Goal: Register for event/course

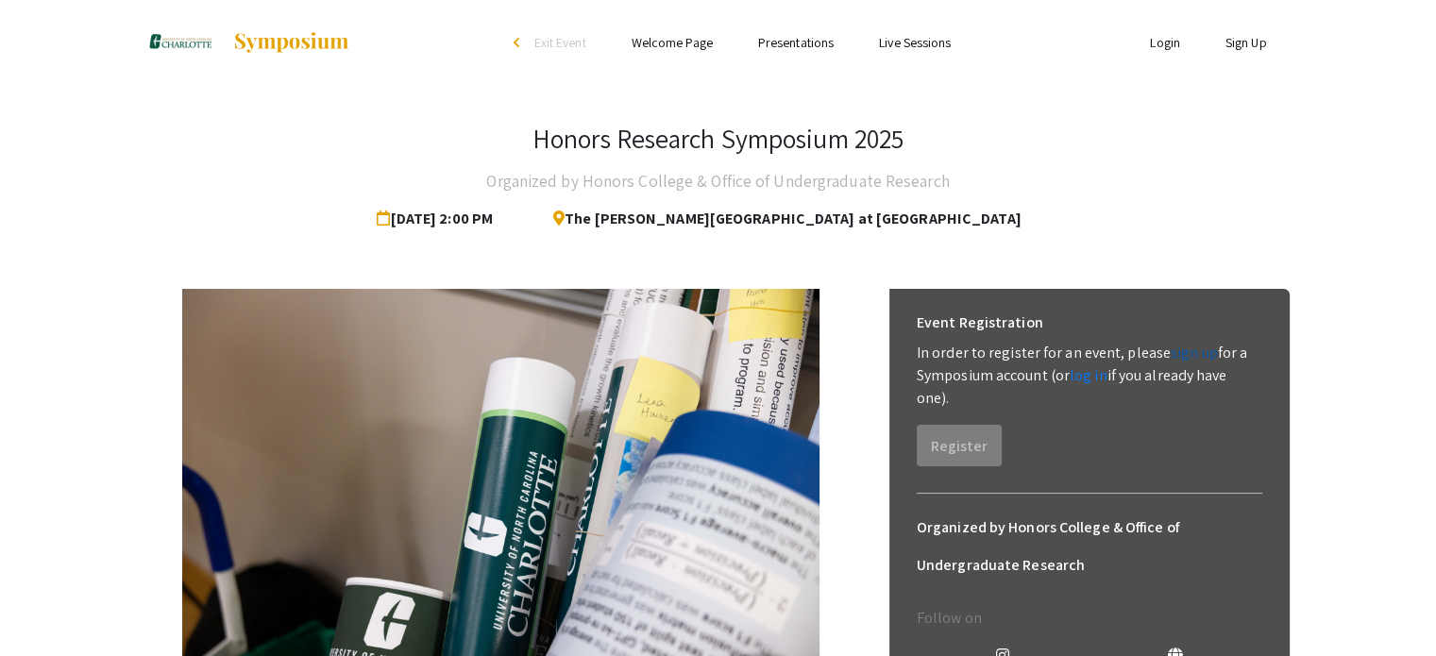
click at [1187, 354] on link "sign up" at bounding box center [1194, 353] width 47 height 20
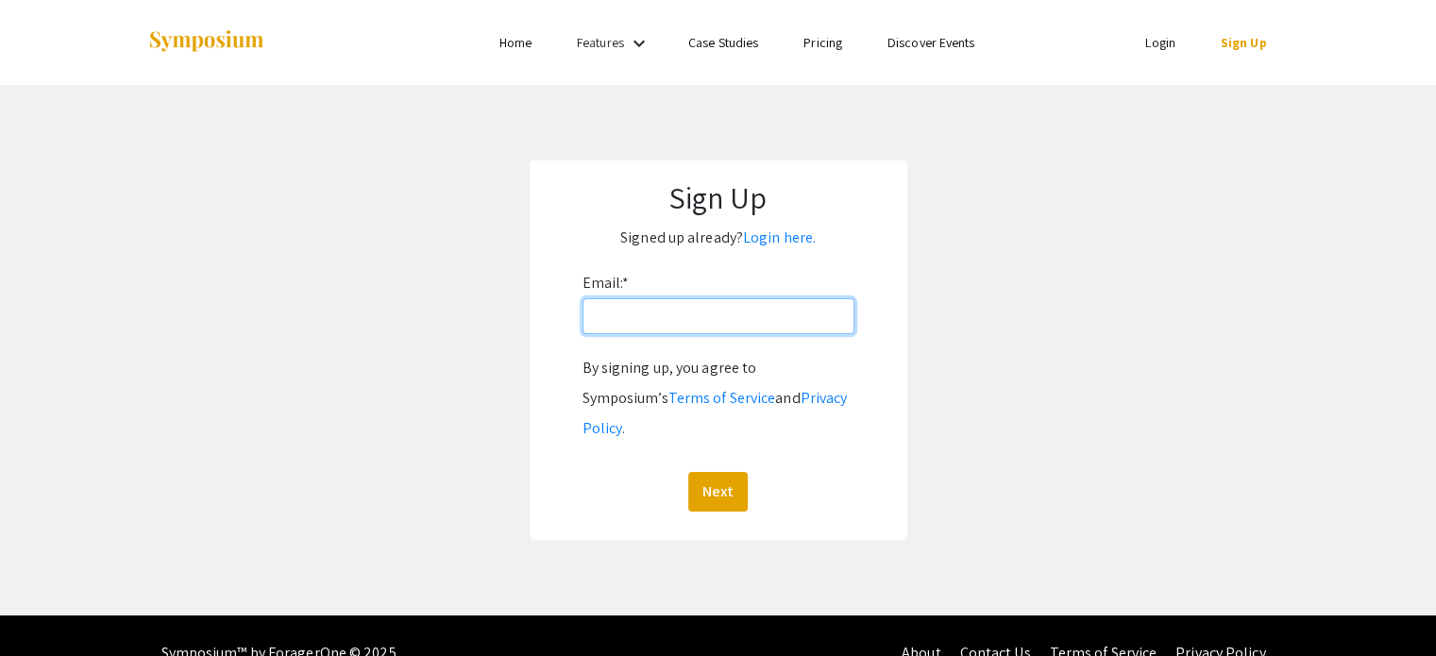
click at [703, 320] on input "Email: *" at bounding box center [719, 316] width 272 height 36
type input "[EMAIL_ADDRESS][DOMAIN_NAME]"
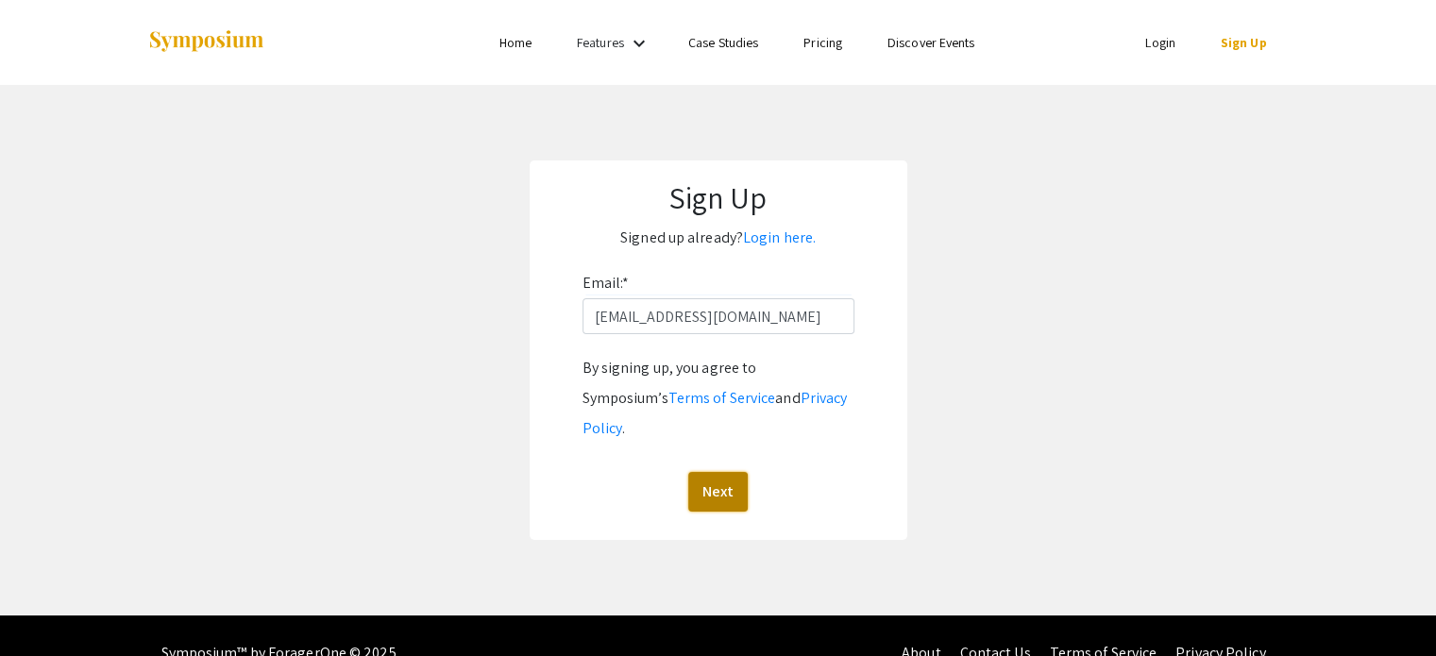
click at [710, 472] on button "Next" at bounding box center [717, 492] width 59 height 40
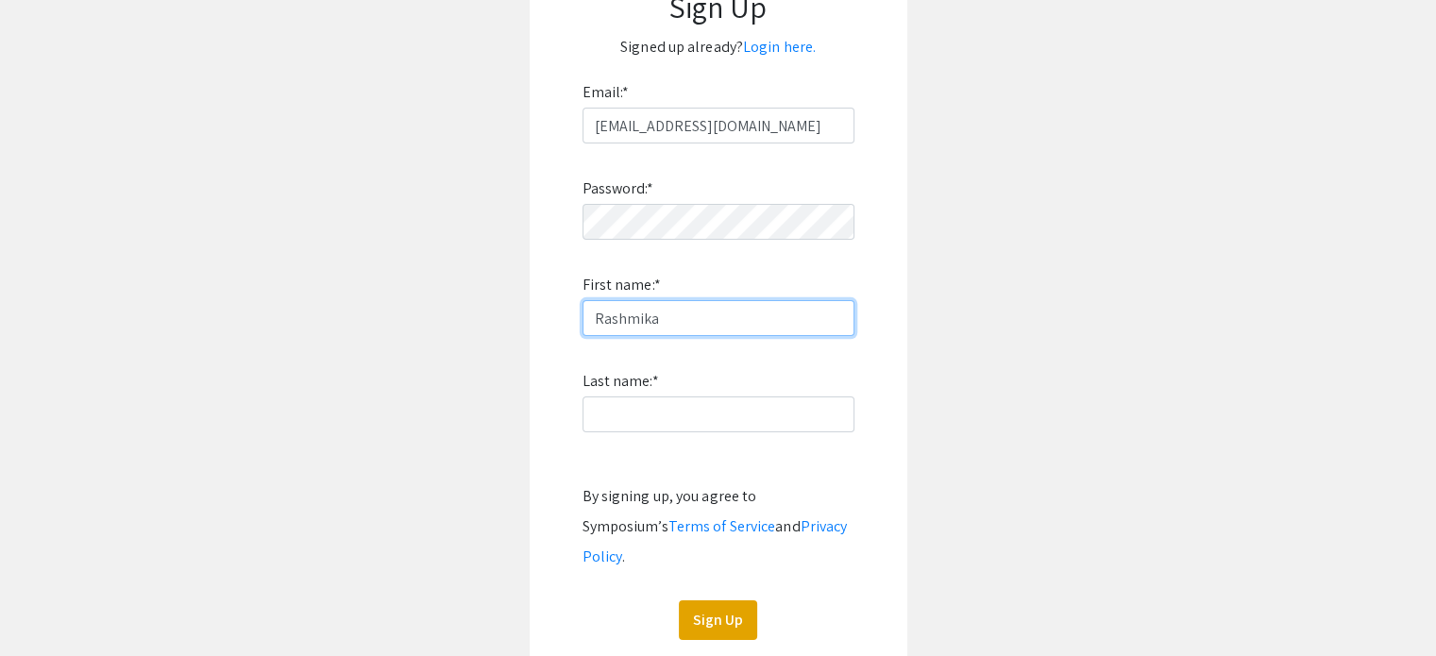
scroll to position [196, 0]
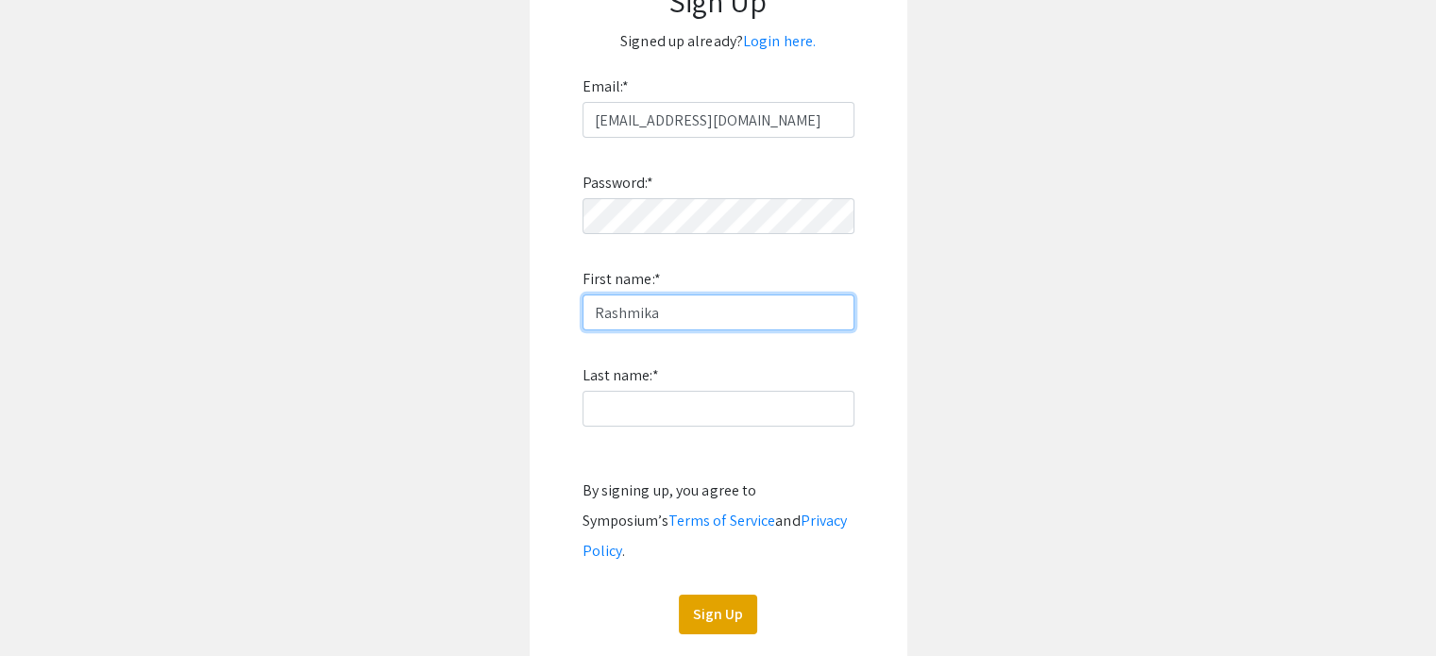
type input "Rashmika"
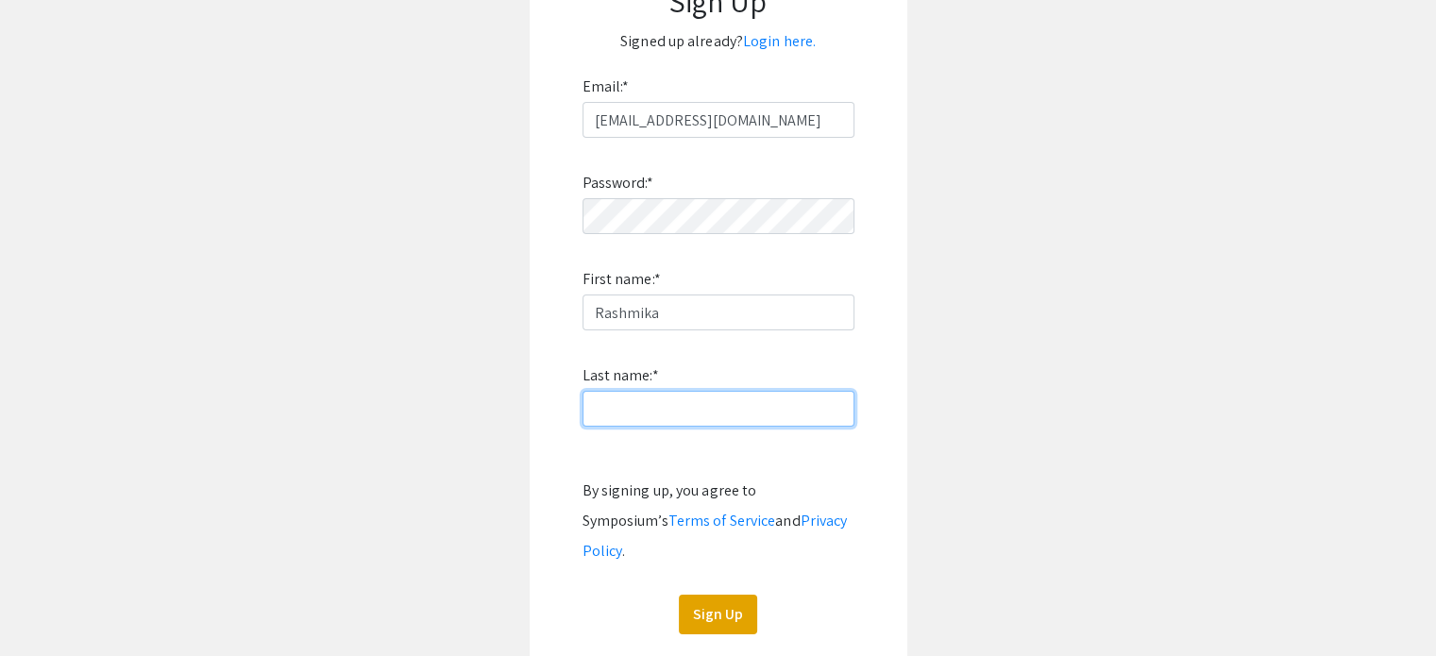
click at [612, 415] on input "Last name: *" at bounding box center [719, 409] width 272 height 36
type input "[PERSON_NAME]"
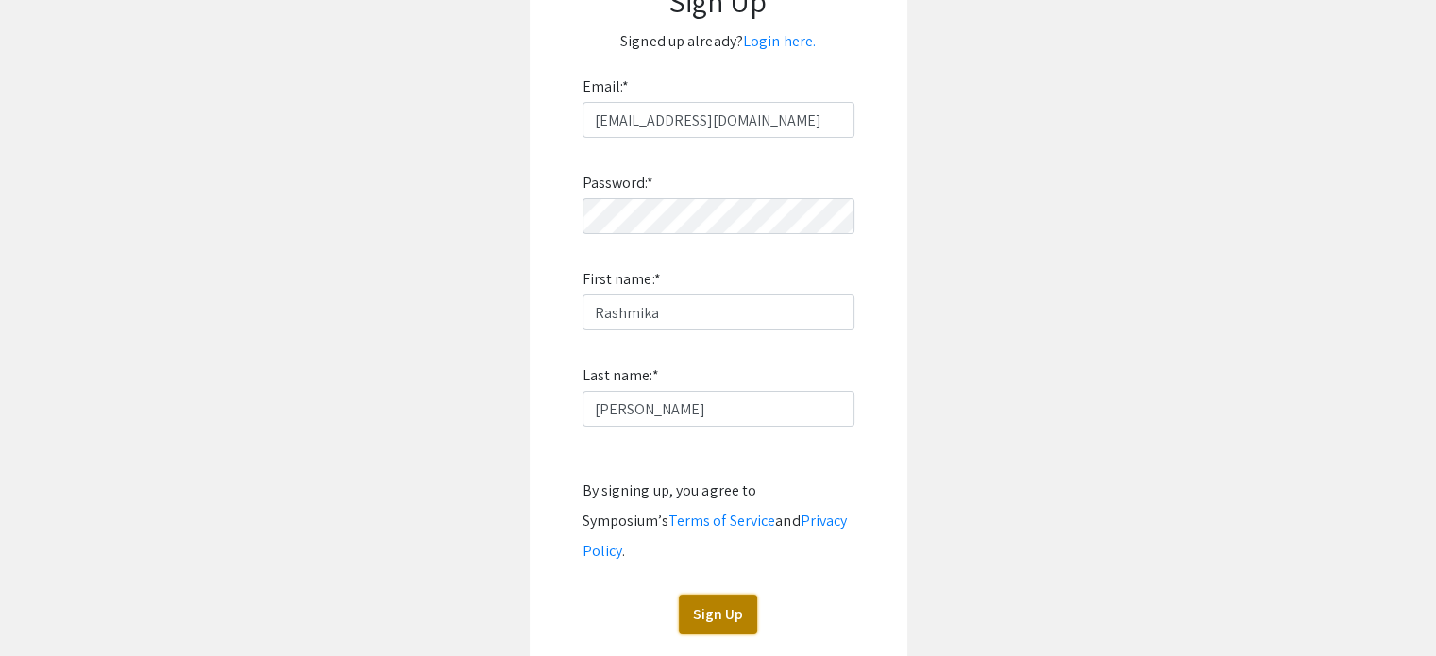
click at [703, 595] on button "Sign Up" at bounding box center [718, 615] width 78 height 40
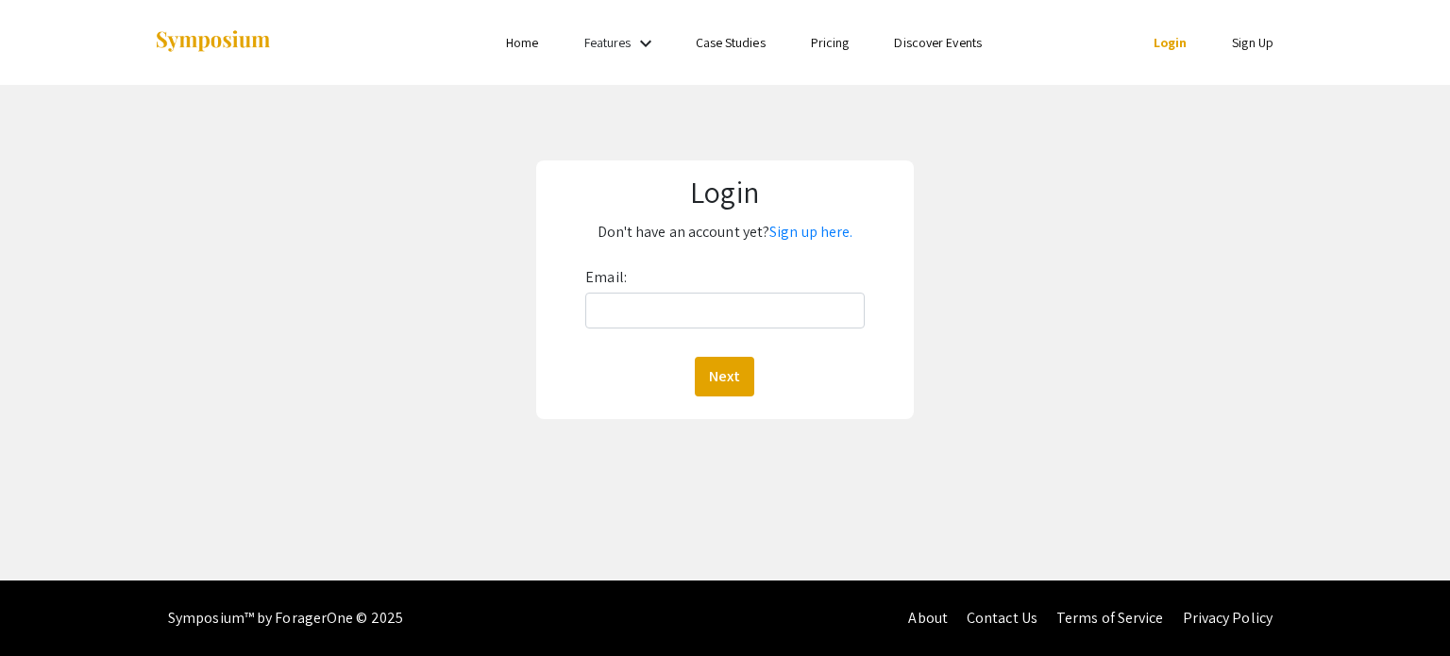
click at [641, 330] on div "Email: Next" at bounding box center [724, 330] width 279 height 134
click at [627, 320] on input "Email:" at bounding box center [724, 311] width 279 height 36
type input "[EMAIL_ADDRESS][DOMAIN_NAME]"
click at [708, 369] on button "Next" at bounding box center [724, 377] width 59 height 40
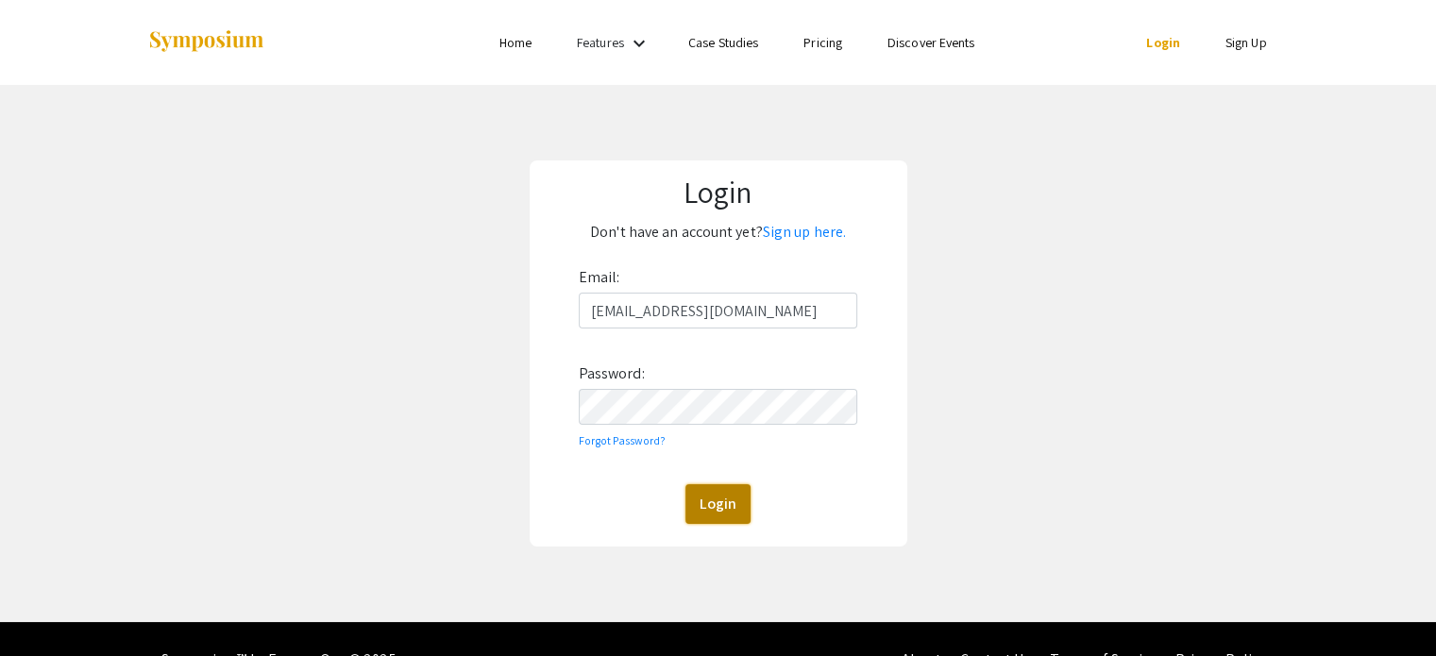
click at [708, 509] on button "Login" at bounding box center [718, 504] width 65 height 40
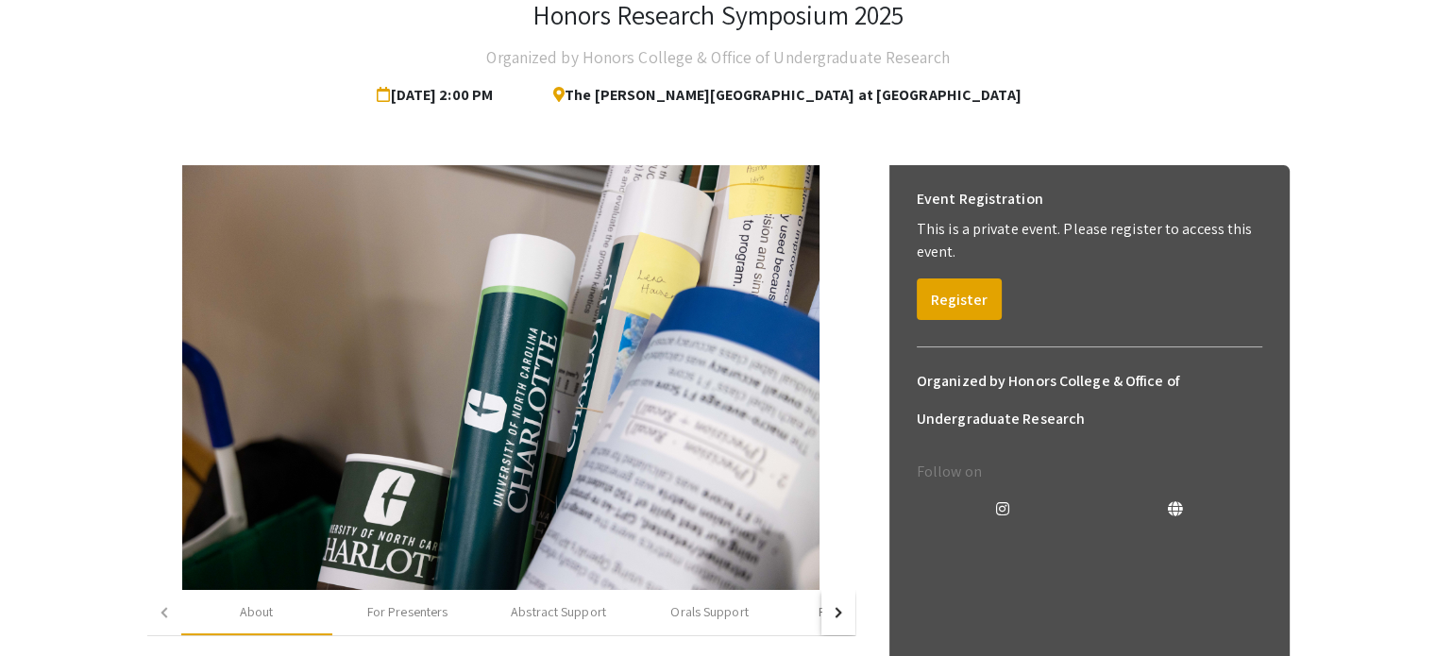
scroll to position [125, 0]
click at [966, 294] on button "Register" at bounding box center [959, 299] width 85 height 42
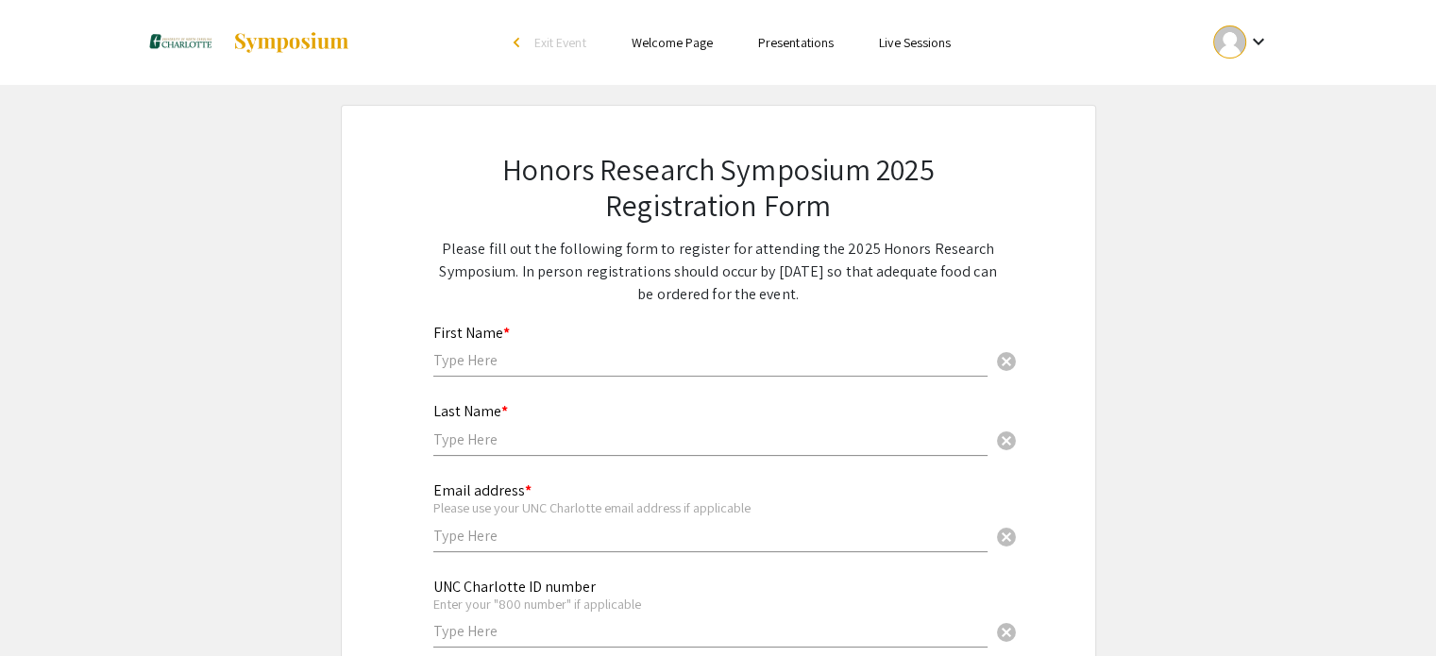
click at [495, 362] on input "text" at bounding box center [710, 360] width 554 height 20
type input "Rashmika"
click at [472, 437] on input "text" at bounding box center [710, 440] width 554 height 20
type input "[PERSON_NAME]"
click at [466, 543] on input "text" at bounding box center [710, 536] width 554 height 20
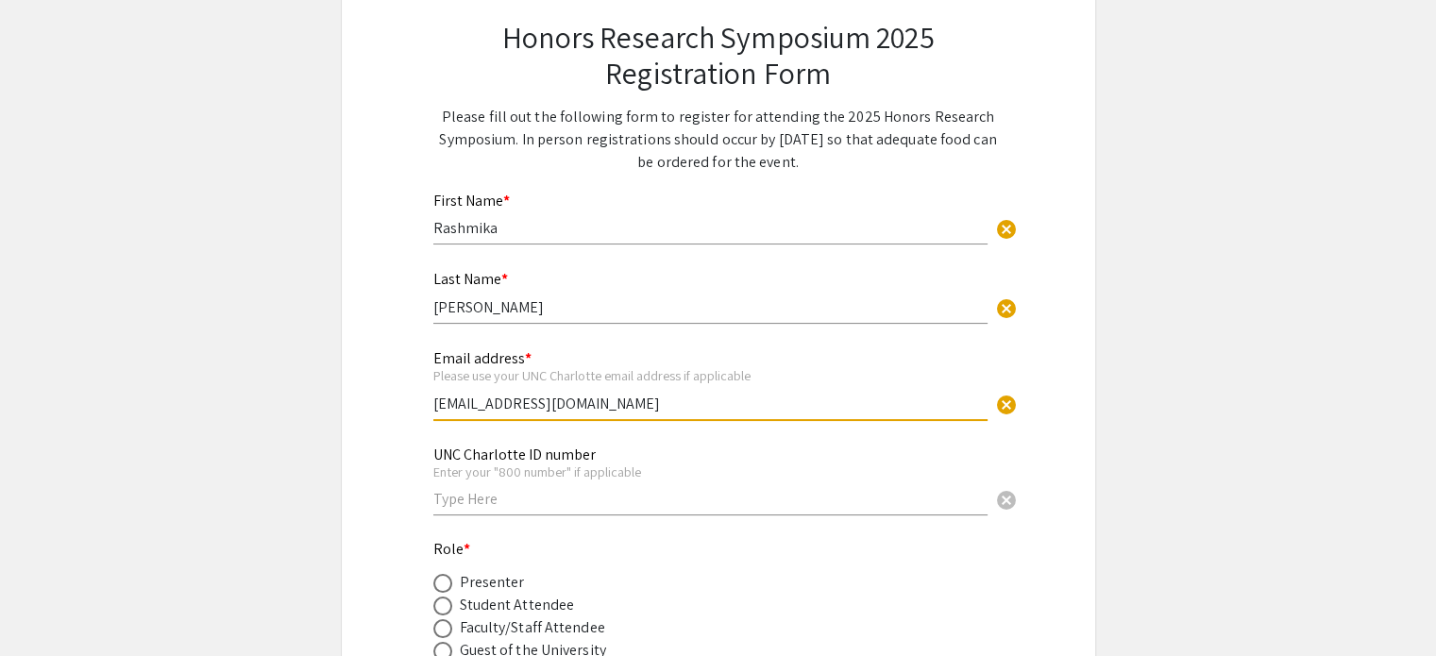
scroll to position [134, 0]
type input "[EMAIL_ADDRESS][DOMAIN_NAME]"
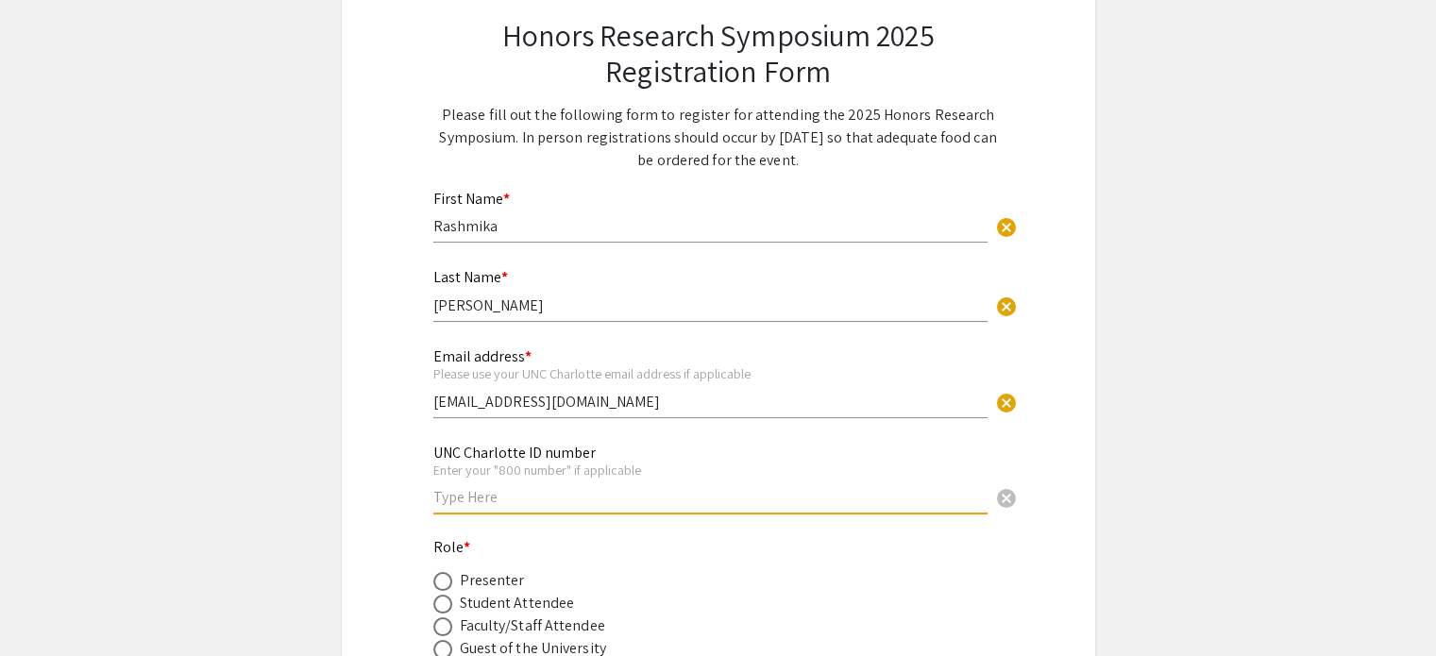
click at [487, 492] on input "text" at bounding box center [710, 497] width 554 height 20
click at [487, 507] on div "UNC Charlotte ID number Enter your "800 number" if applicable cancel" at bounding box center [710, 470] width 554 height 88
type input "801465404"
click at [405, 505] on div "Honors Research Symposium 2025 Registration Form Please fill out the following …" at bounding box center [718, 470] width 661 height 996
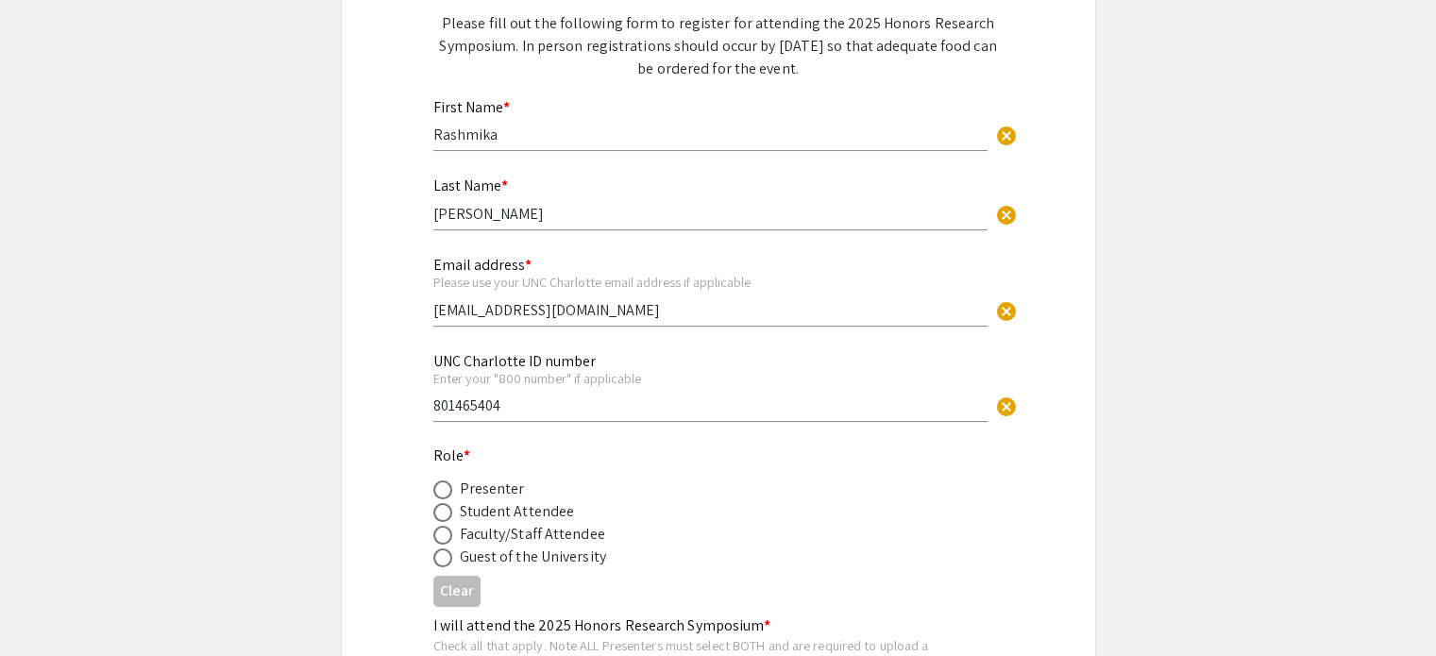
scroll to position [225, 0]
click at [449, 511] on span at bounding box center [442, 513] width 19 height 19
click at [449, 511] on input "radio" at bounding box center [442, 513] width 19 height 19
radio input "true"
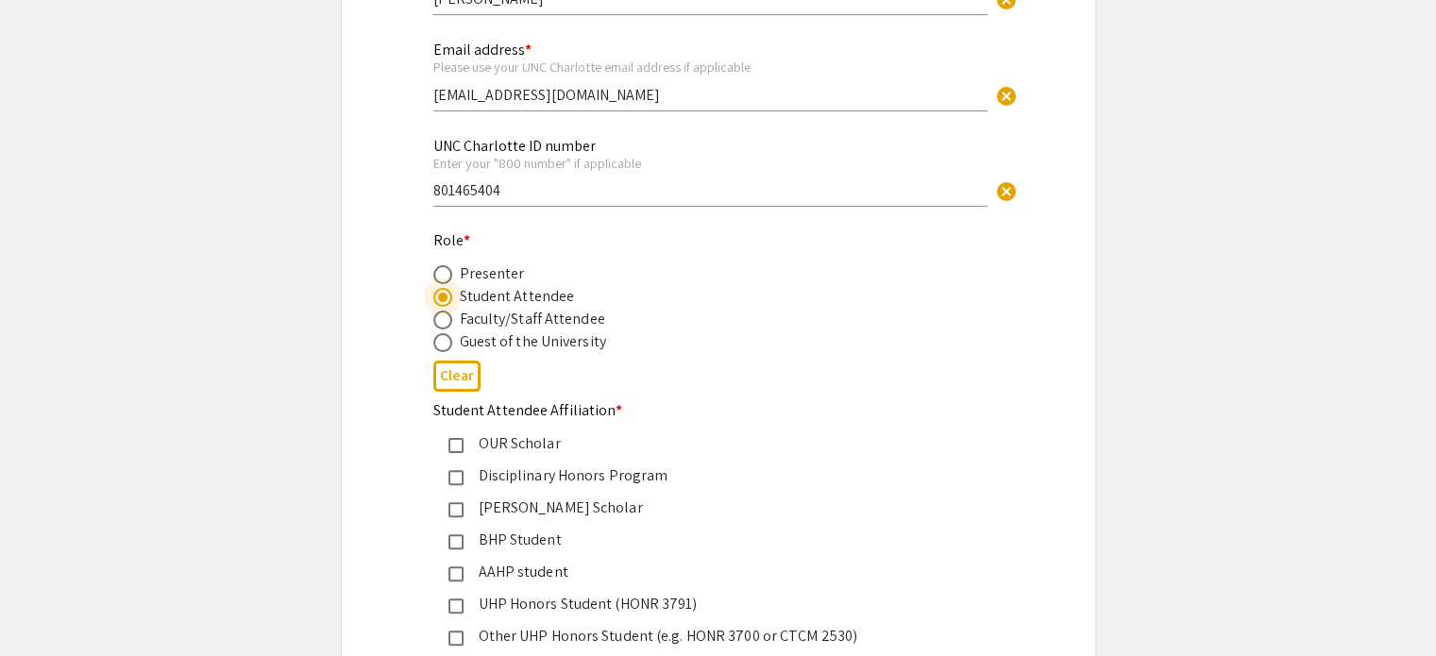
scroll to position [527, 0]
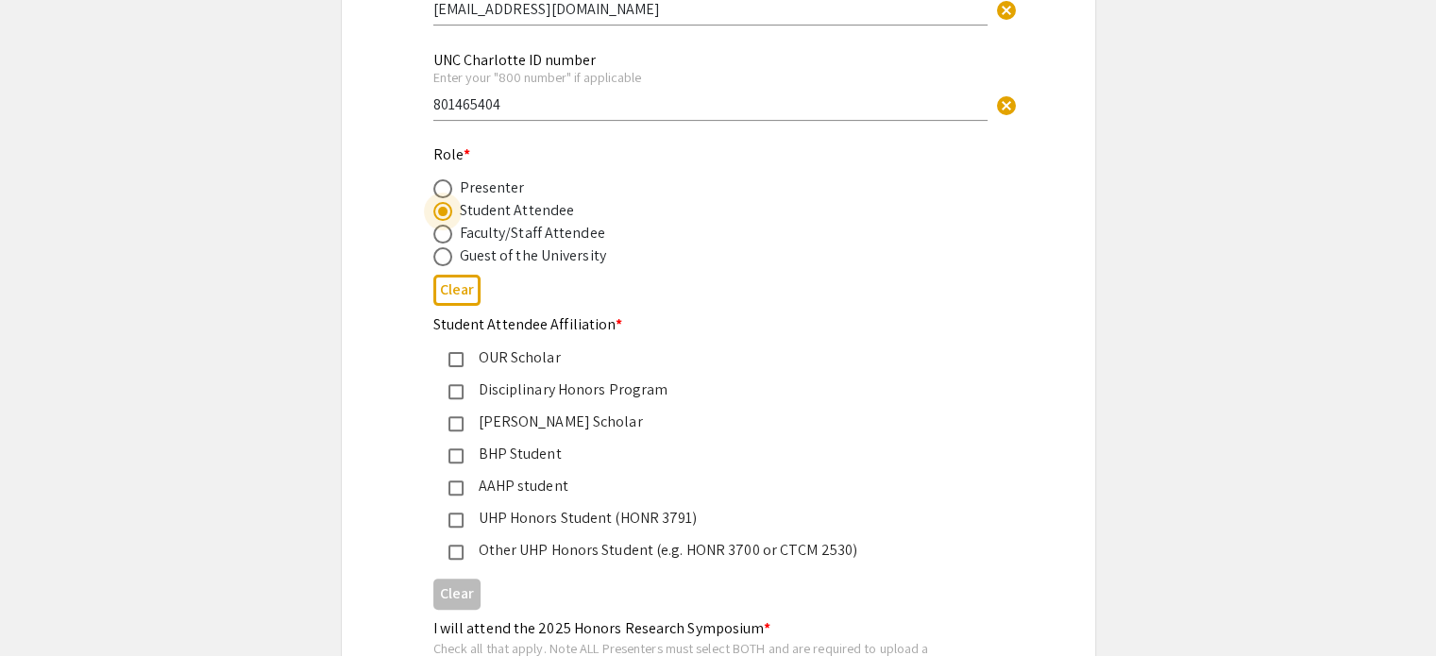
click at [456, 545] on mat-pseudo-checkbox at bounding box center [456, 552] width 15 height 15
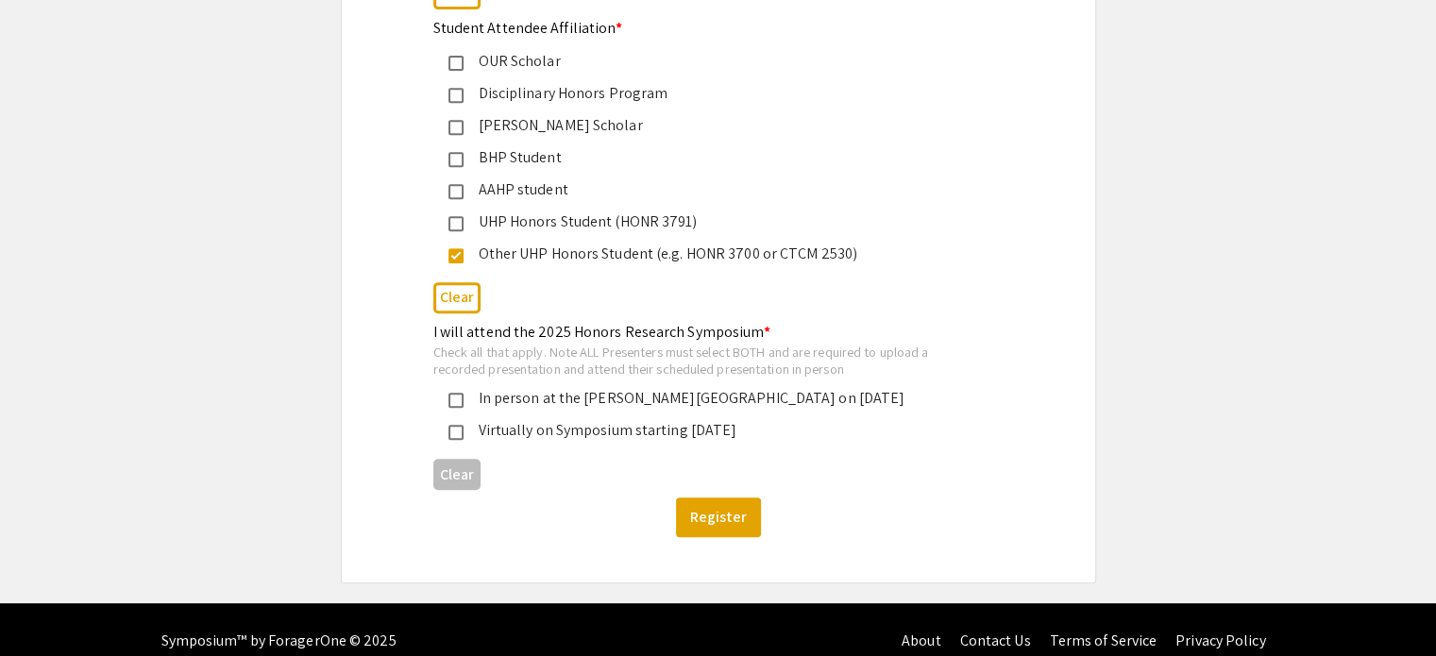
click at [453, 403] on mat-pseudo-checkbox at bounding box center [456, 400] width 15 height 15
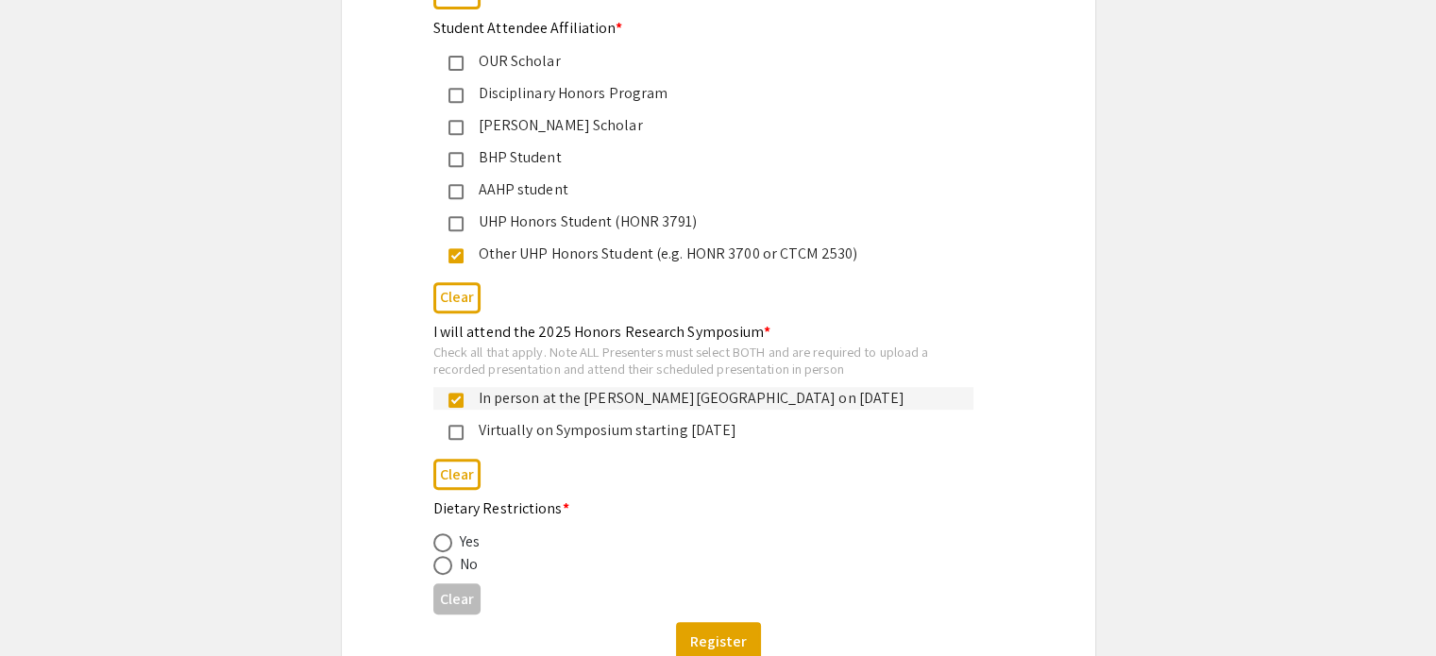
scroll to position [914, 0]
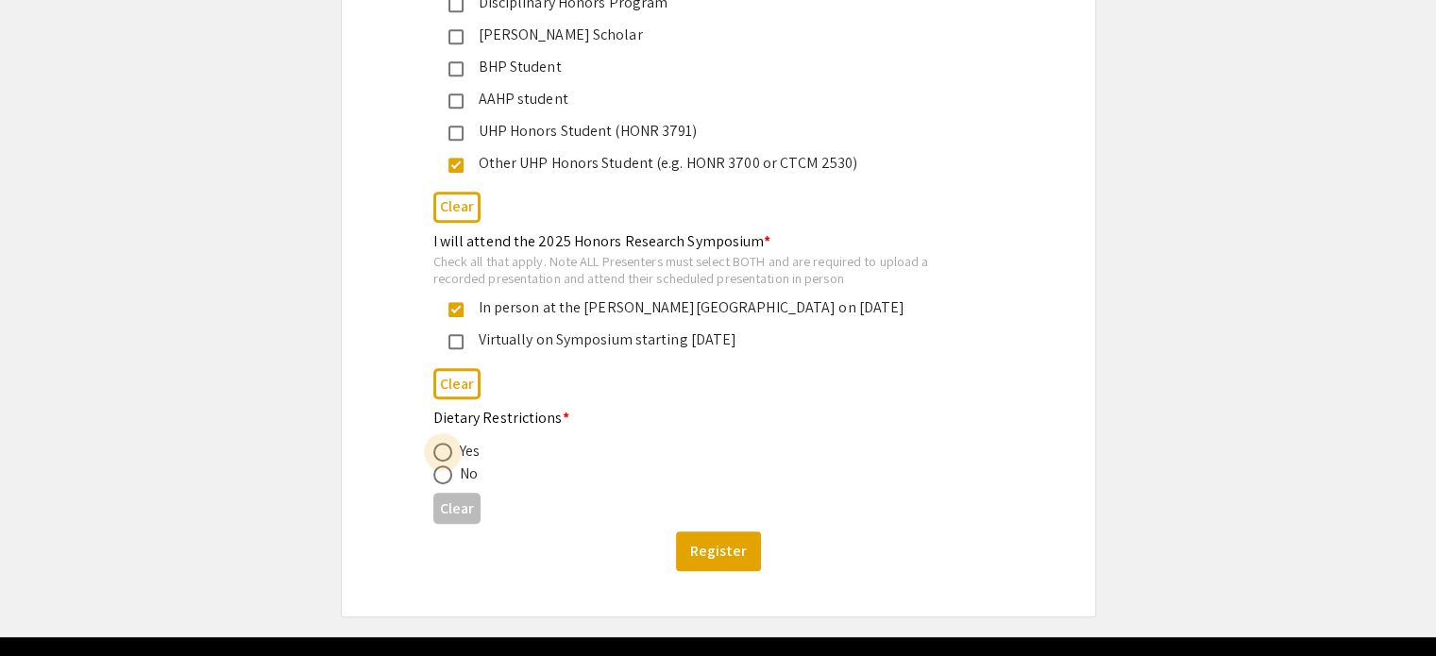
click at [445, 445] on span at bounding box center [442, 452] width 19 height 19
click at [445, 445] on input "radio" at bounding box center [442, 452] width 19 height 19
radio input "true"
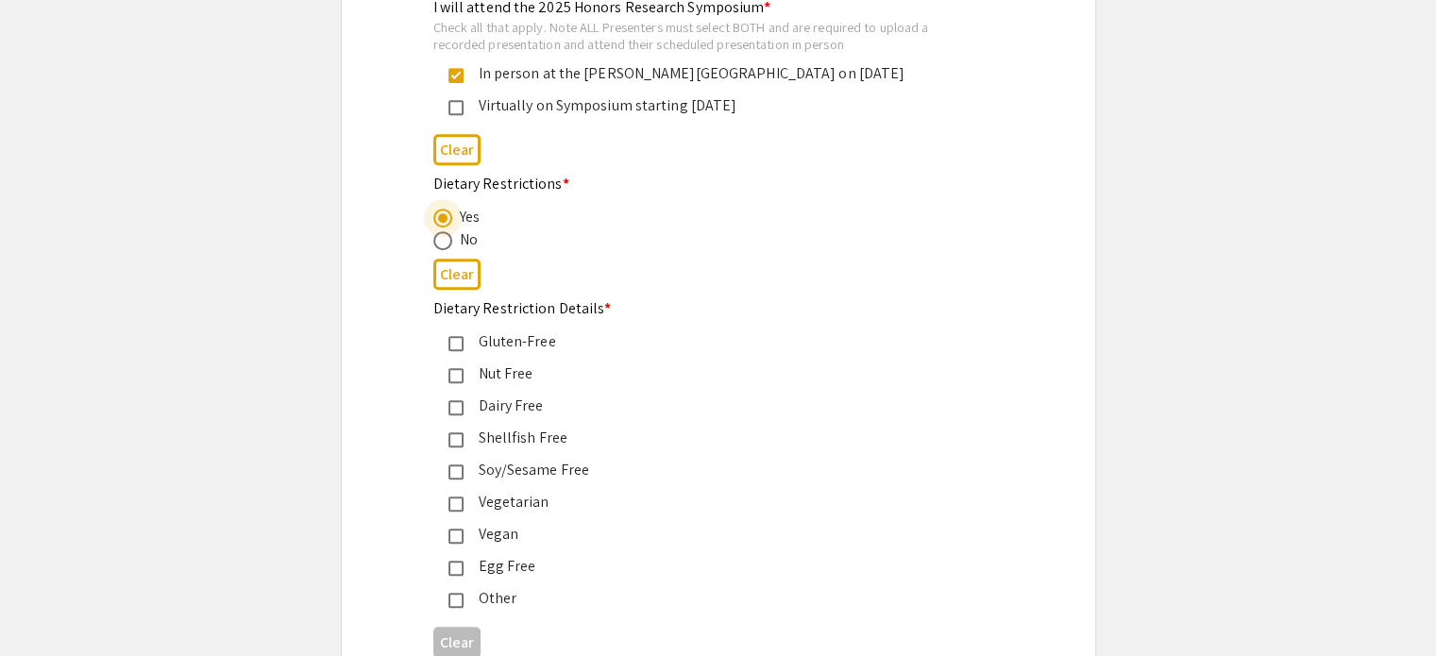
scroll to position [1148, 0]
click at [454, 503] on mat-pseudo-checkbox at bounding box center [456, 504] width 15 height 15
click at [450, 593] on mat-pseudo-checkbox at bounding box center [456, 600] width 15 height 15
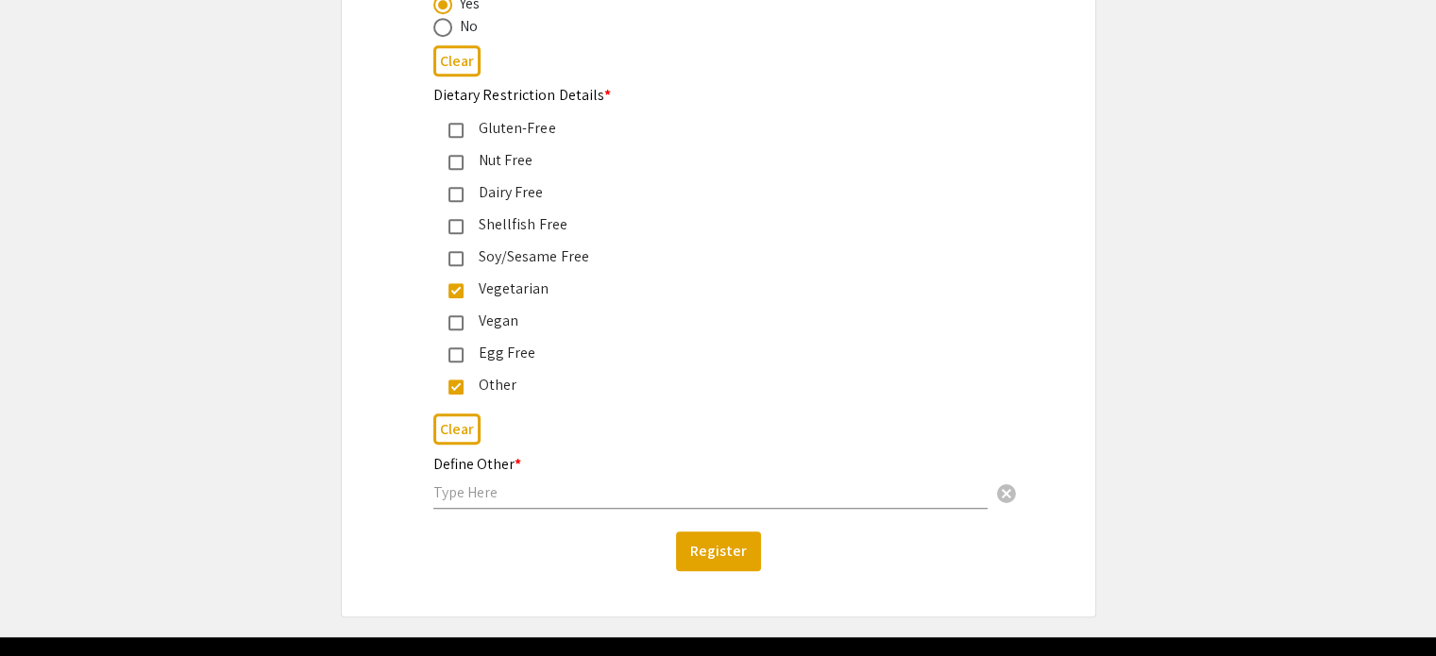
scroll to position [1367, 0]
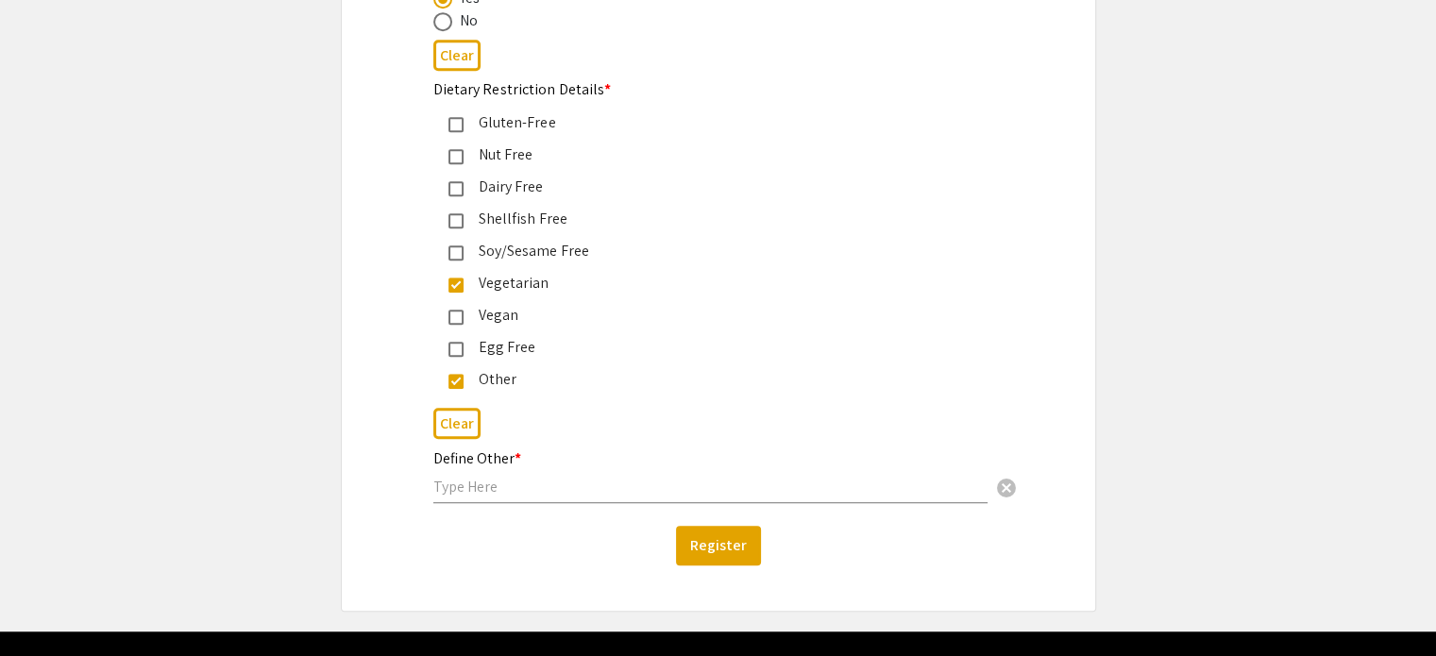
click at [461, 374] on mat-pseudo-checkbox at bounding box center [456, 381] width 15 height 15
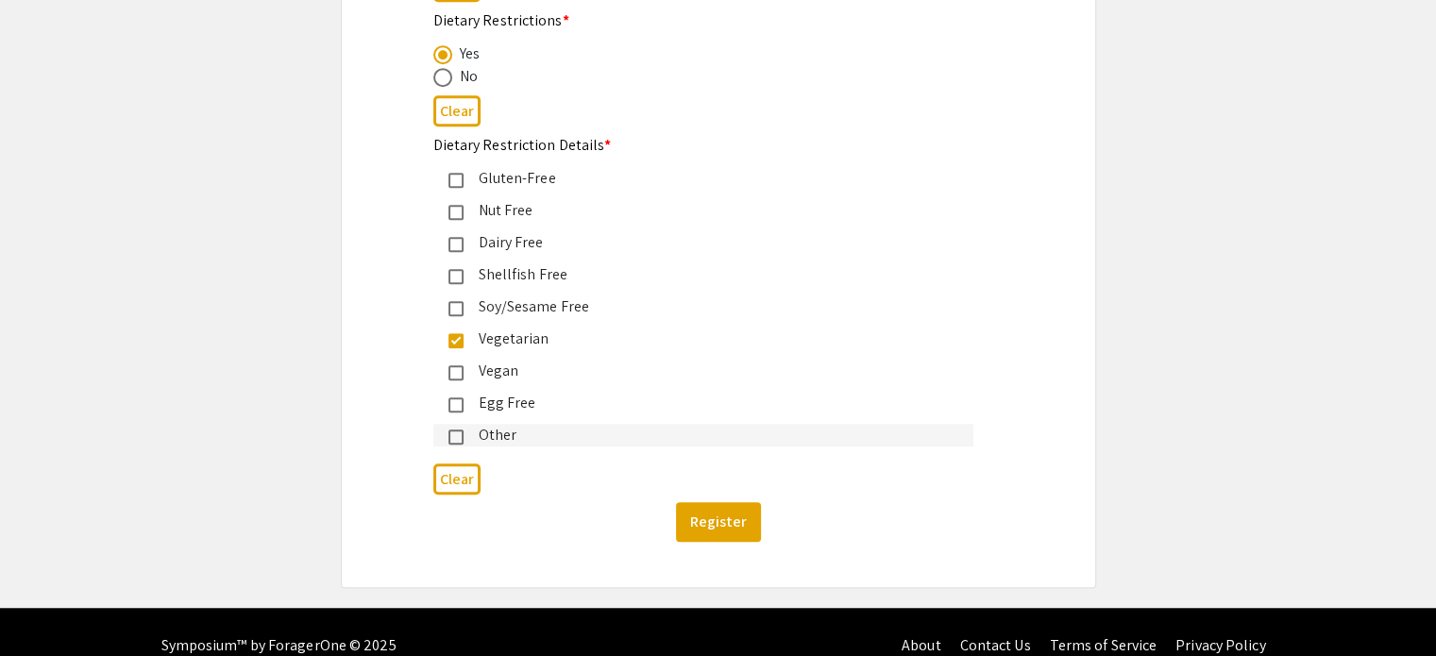
scroll to position [1315, 0]
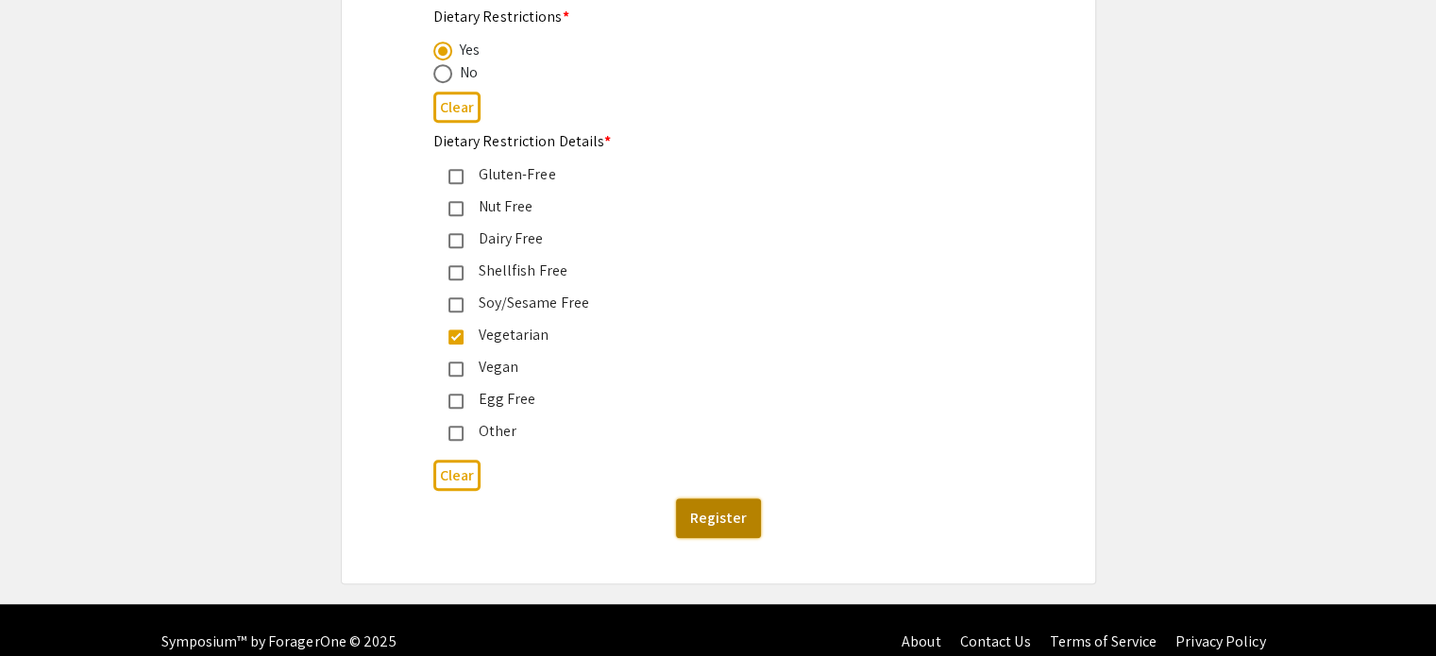
click at [737, 513] on button "Register" at bounding box center [718, 519] width 85 height 40
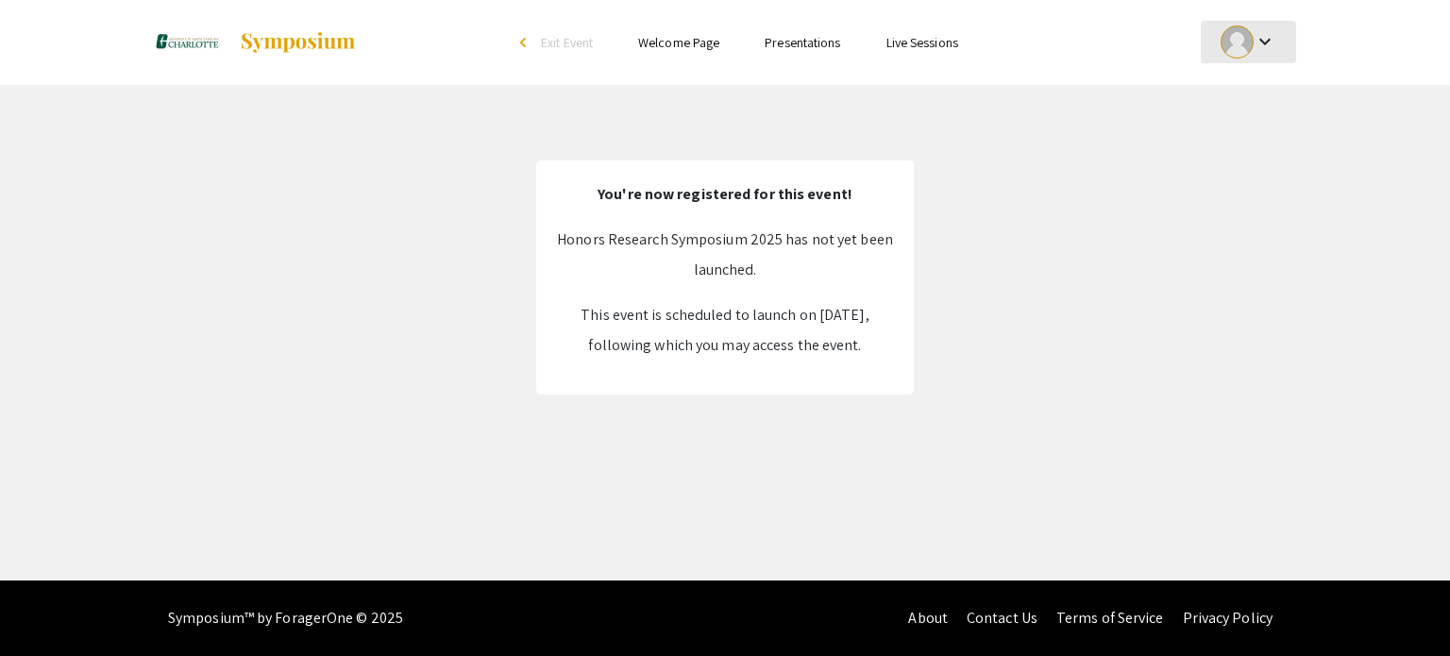
click at [1269, 47] on mat-icon "keyboard_arrow_down" at bounding box center [1265, 41] width 23 height 23
click at [1230, 95] on button "My Account" at bounding box center [1259, 93] width 116 height 45
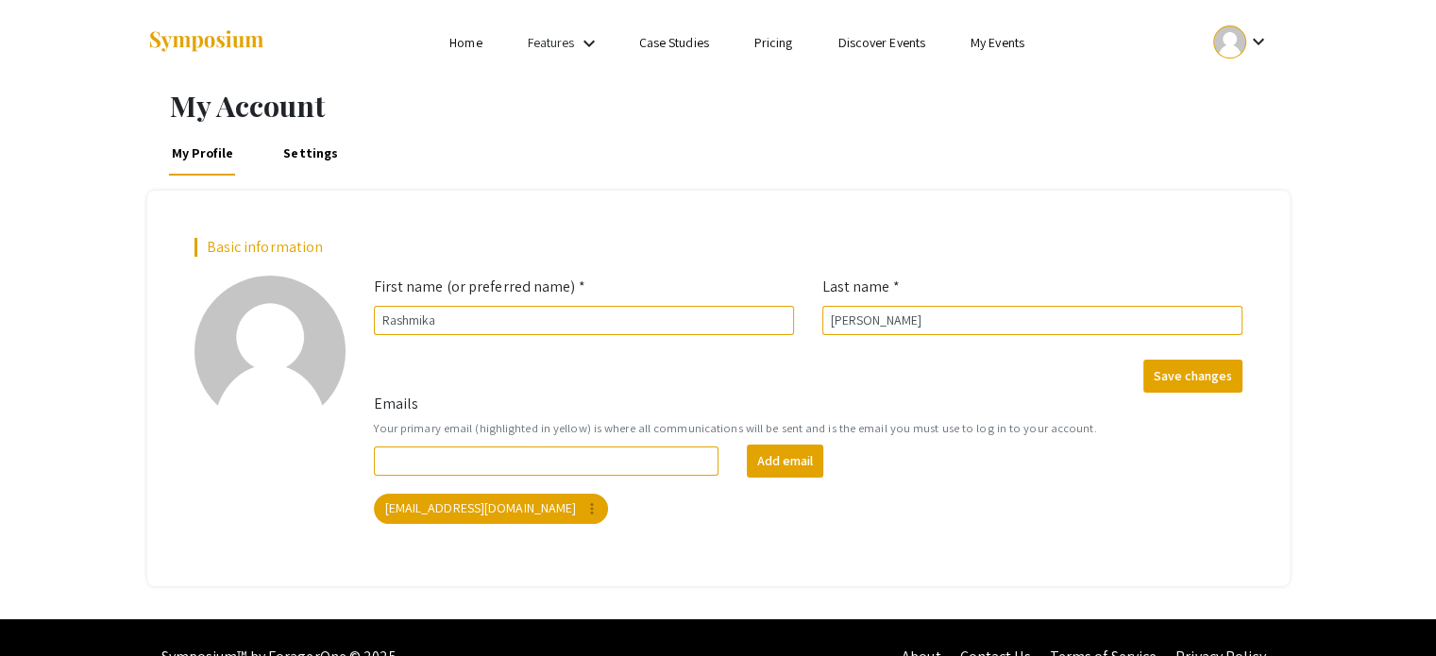
click at [997, 53] on li "My Events" at bounding box center [997, 42] width 99 height 23
click at [978, 37] on link "My Events" at bounding box center [998, 42] width 54 height 17
